Goal: Navigation & Orientation: Find specific page/section

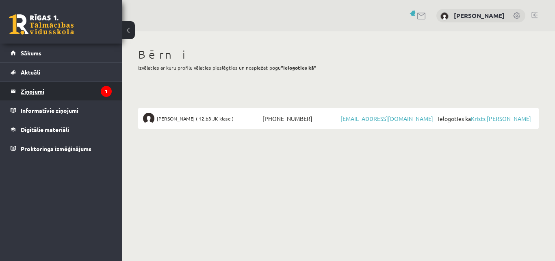
click at [40, 98] on legend "Ziņojumi 1" at bounding box center [66, 91] width 91 height 19
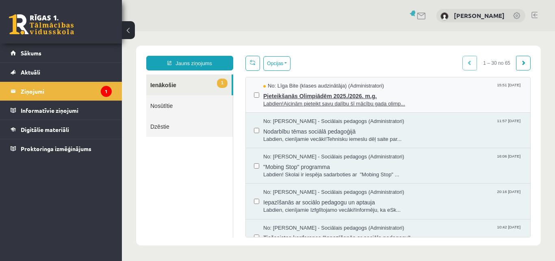
click at [301, 97] on span "Pieteikšanās Olimpiādēm 2025./2026. m.g." at bounding box center [393, 95] width 259 height 10
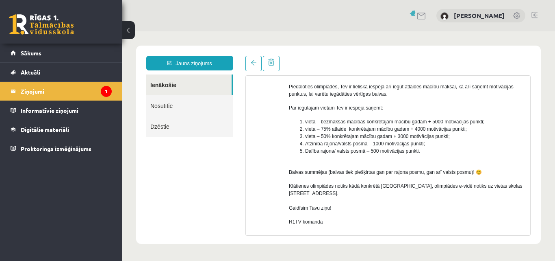
scroll to position [122, 0]
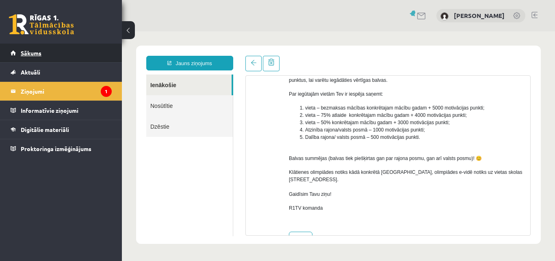
click at [34, 52] on span "Sākums" at bounding box center [31, 52] width 21 height 7
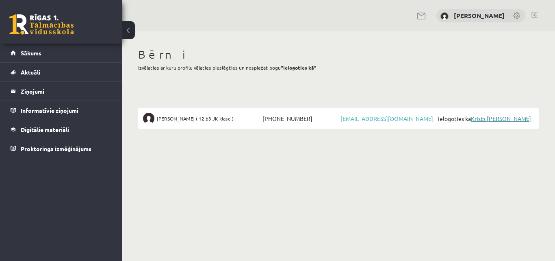
click at [503, 117] on link "Krists [PERSON_NAME]" at bounding box center [501, 118] width 60 height 7
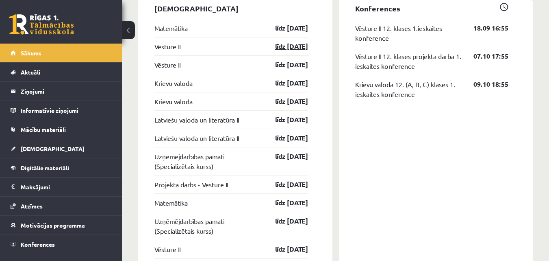
scroll to position [610, 0]
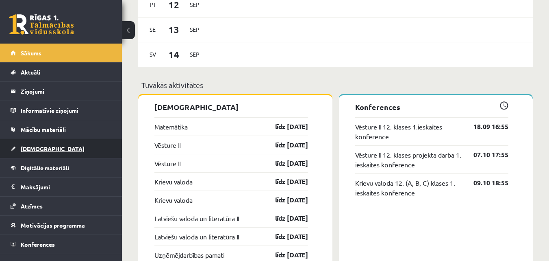
click at [26, 149] on span "[DEMOGRAPHIC_DATA]" at bounding box center [53, 148] width 64 height 7
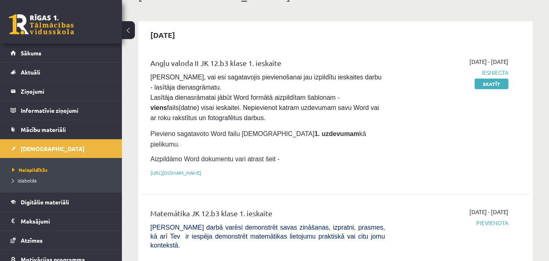
scroll to position [122, 0]
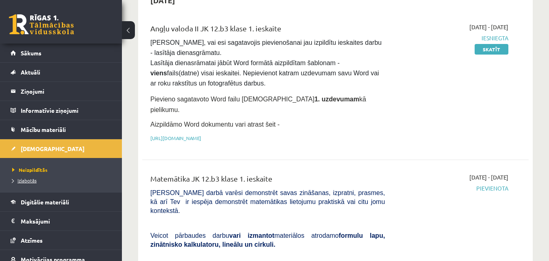
click at [37, 181] on link "Izlabotās" at bounding box center [63, 179] width 102 height 7
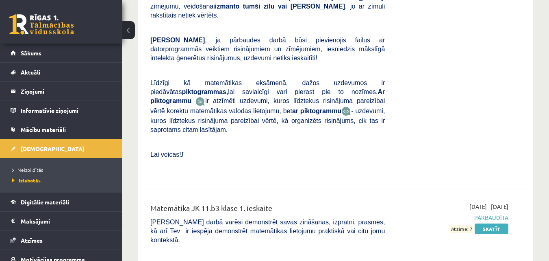
scroll to position [4392, 0]
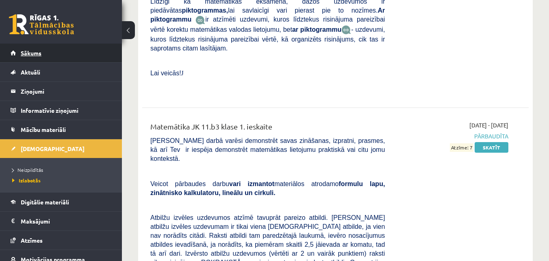
click at [27, 50] on span "Sākums" at bounding box center [31, 52] width 21 height 7
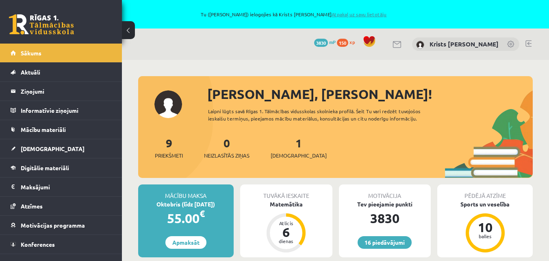
click at [346, 14] on link "Atpakaļ uz savu lietotāju" at bounding box center [359, 14] width 55 height 7
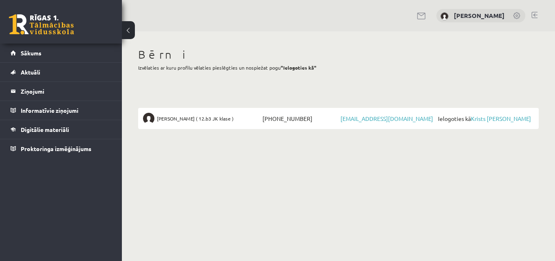
click at [538, 14] on link at bounding box center [535, 15] width 6 height 7
